Goal: Find specific page/section: Find specific page/section

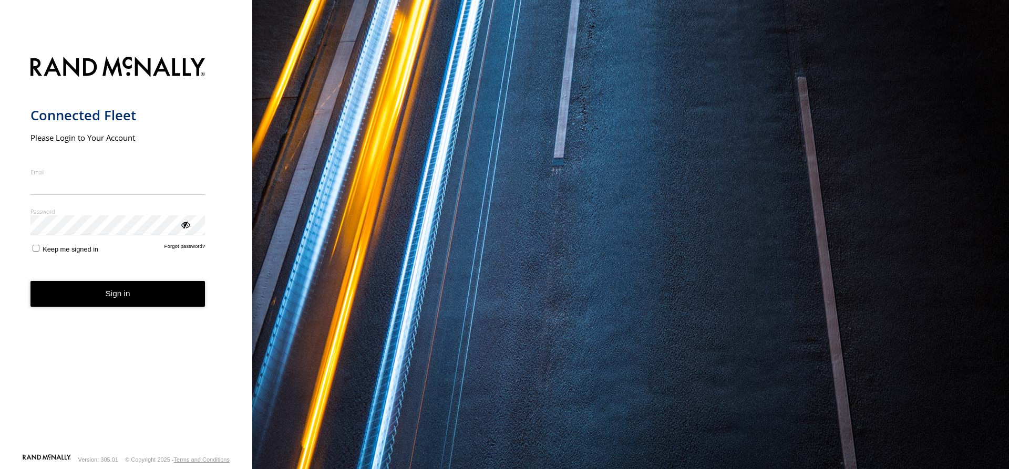
type input "**********"
click at [105, 303] on button "Sign in" at bounding box center [117, 294] width 175 height 26
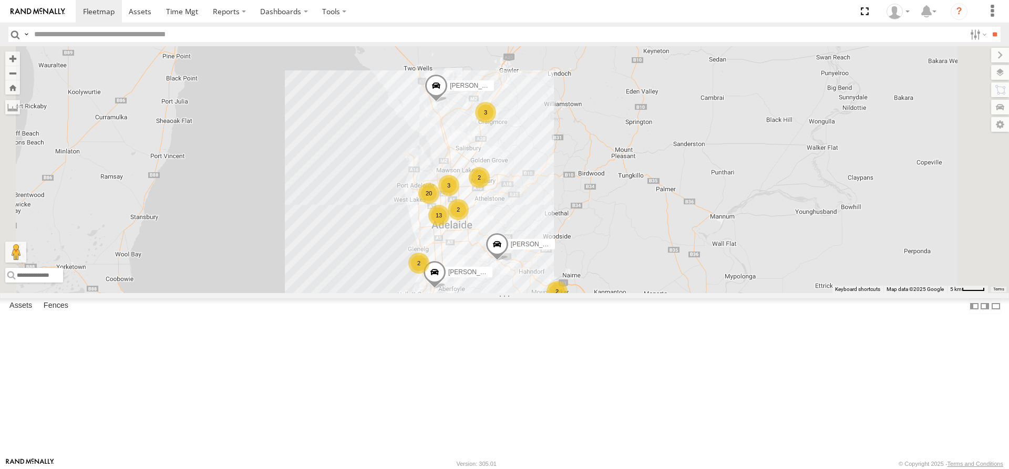
click at [0, 0] on link at bounding box center [0, 0] width 0 height 0
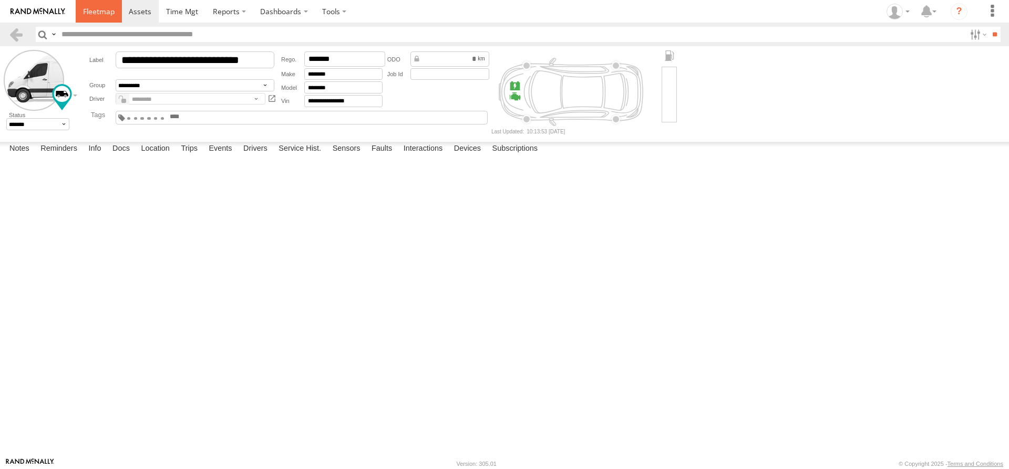
click at [99, 14] on span at bounding box center [99, 11] width 32 height 10
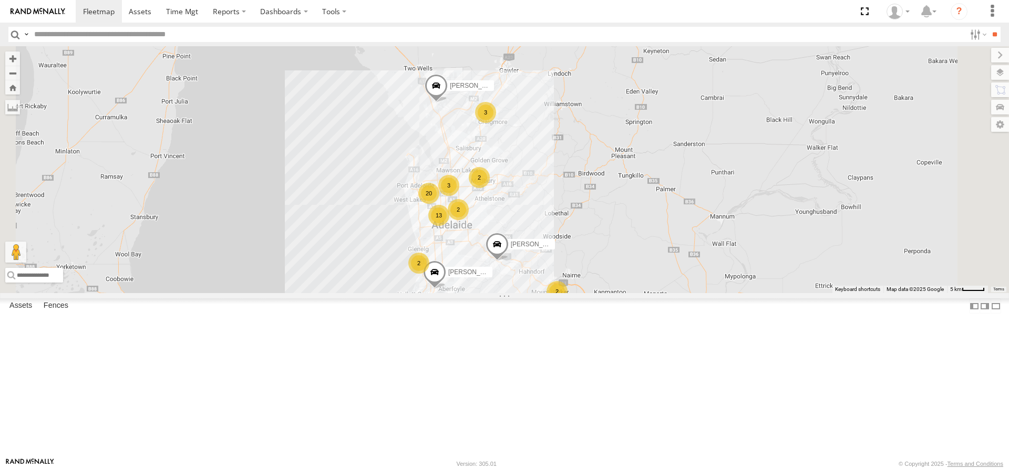
scroll to position [158, 0]
click at [0, 0] on link at bounding box center [0, 0] width 0 height 0
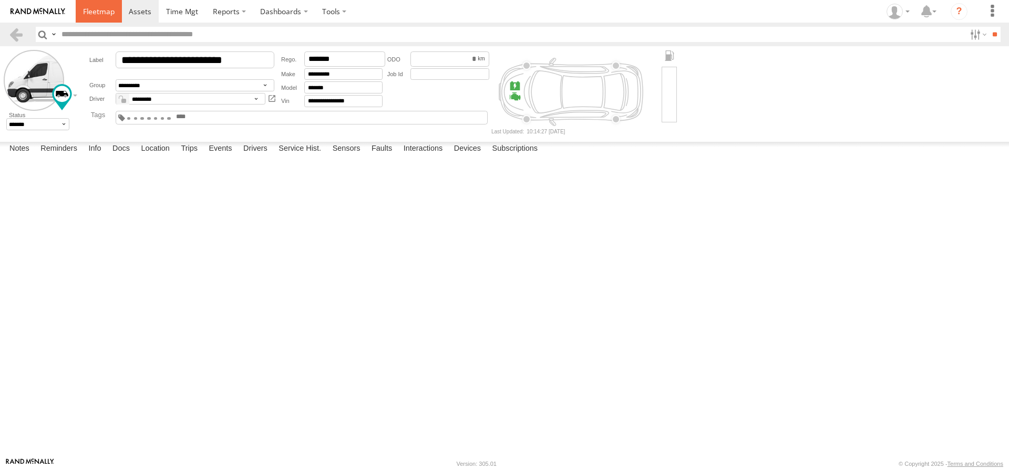
click at [108, 6] on span at bounding box center [99, 11] width 32 height 10
